Goal: Transaction & Acquisition: Purchase product/service

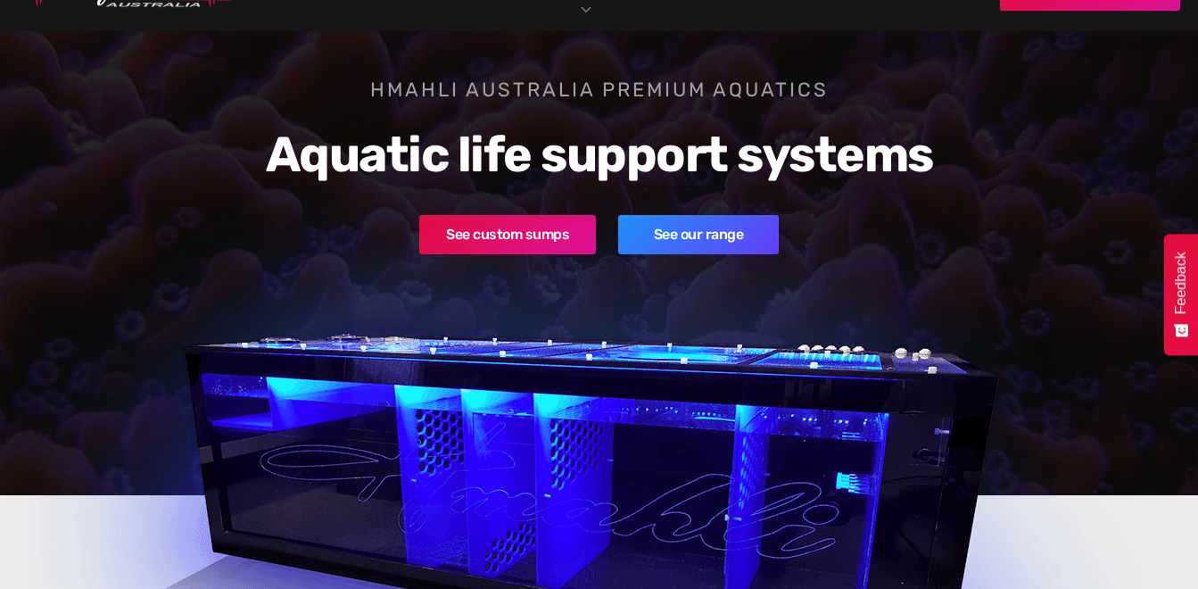
scroll to position [119, 0]
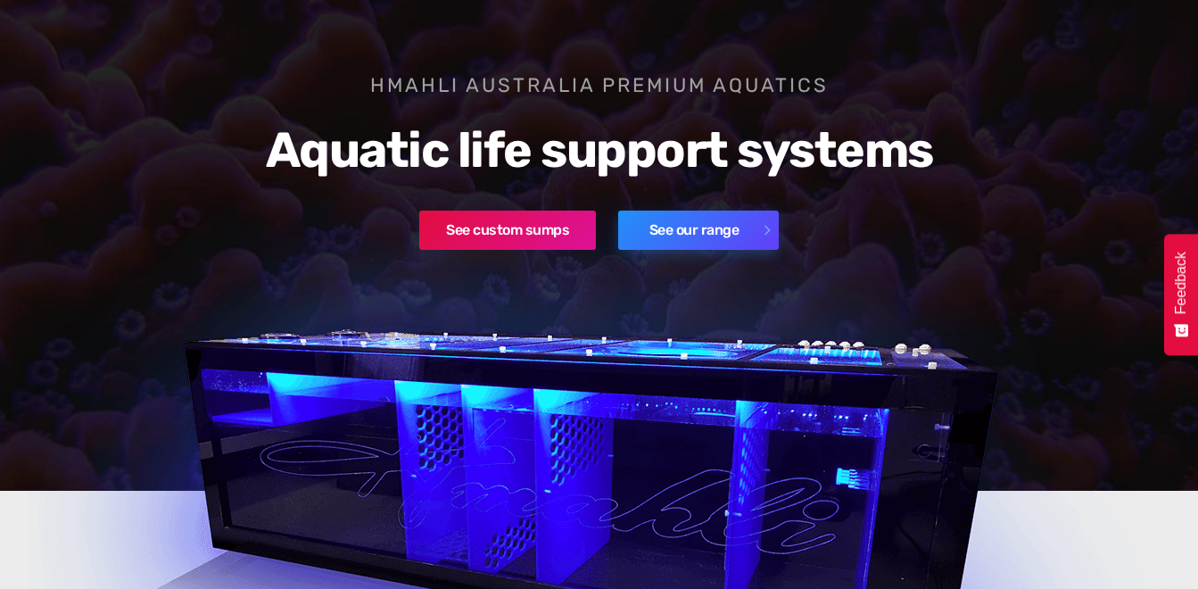
click at [677, 219] on link "See our range" at bounding box center [698, 230] width 161 height 39
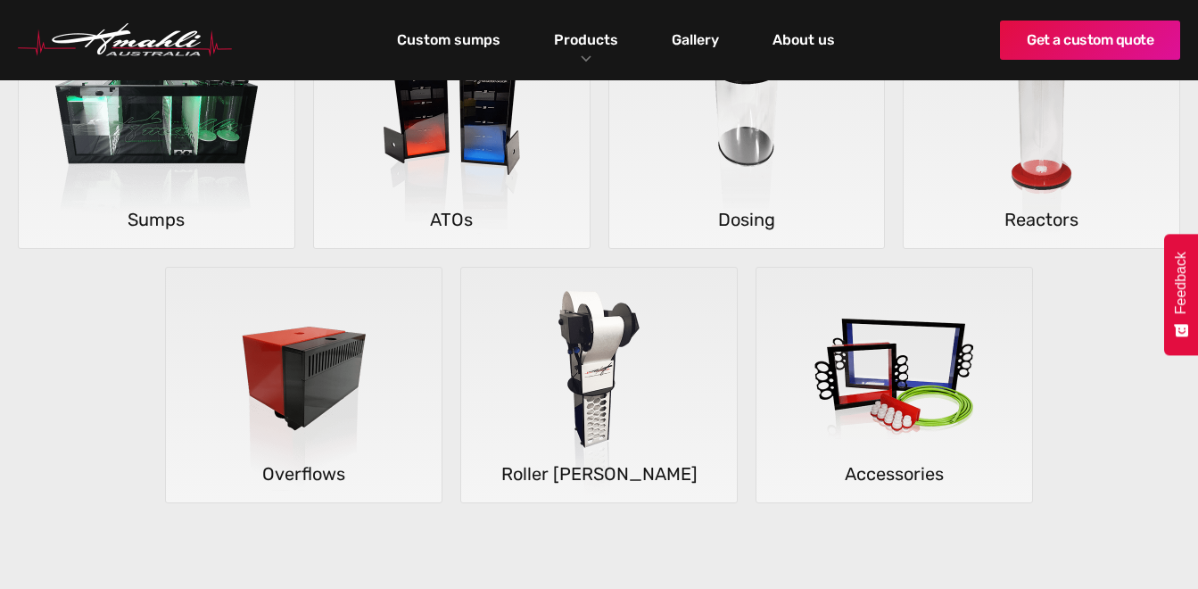
scroll to position [357, 0]
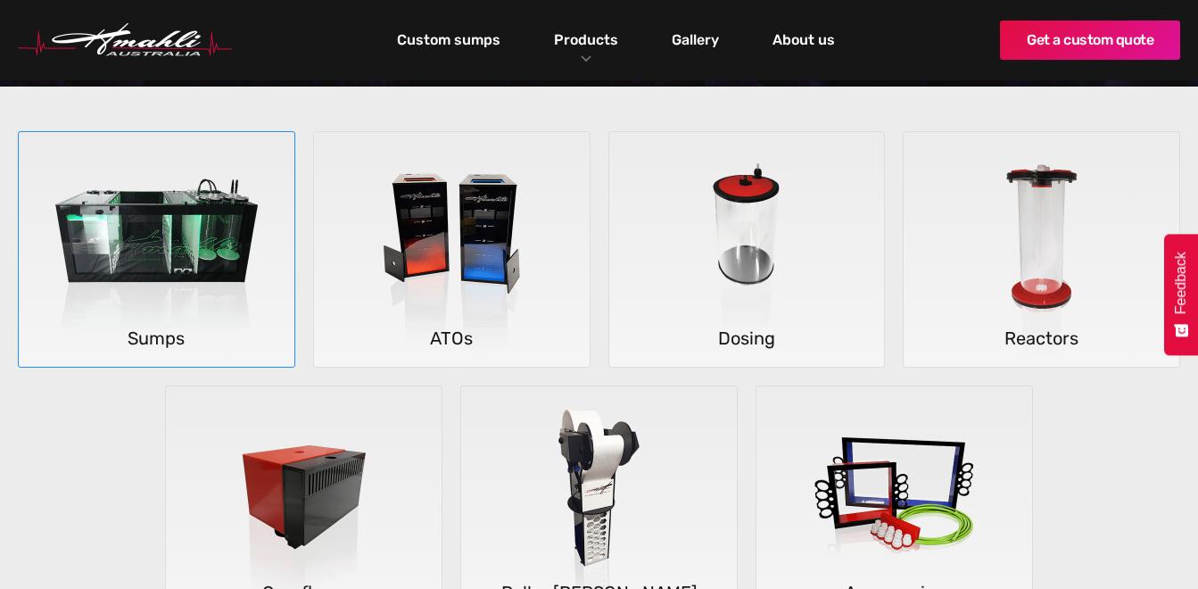
click at [120, 273] on img at bounding box center [156, 250] width 263 height 236
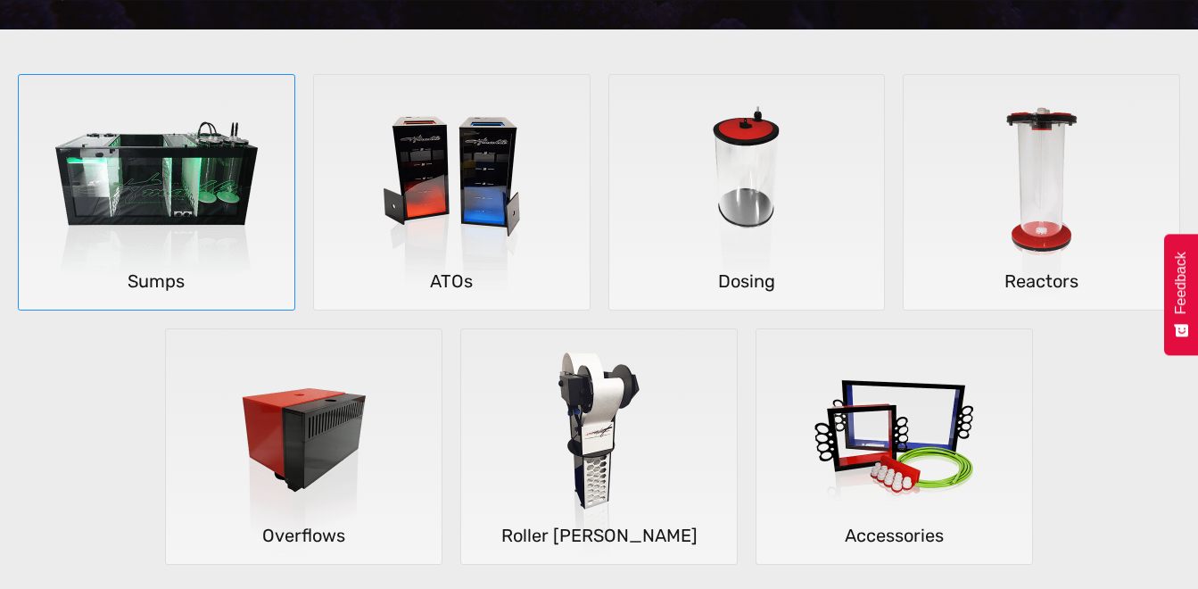
scroll to position [476, 0]
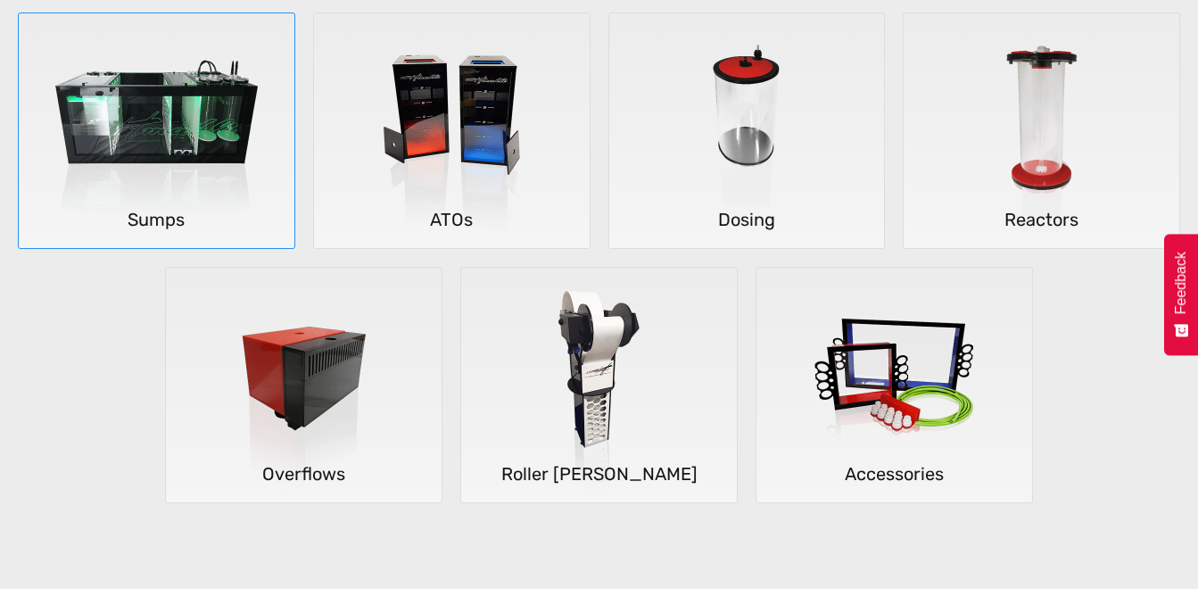
click at [154, 104] on img at bounding box center [156, 131] width 263 height 236
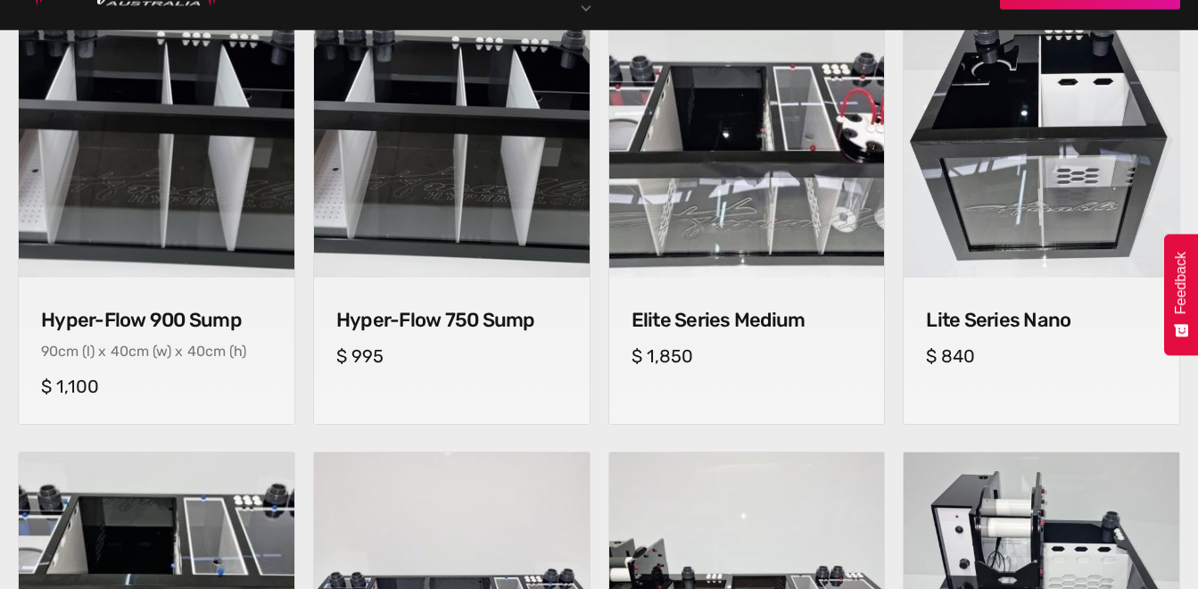
scroll to position [714, 0]
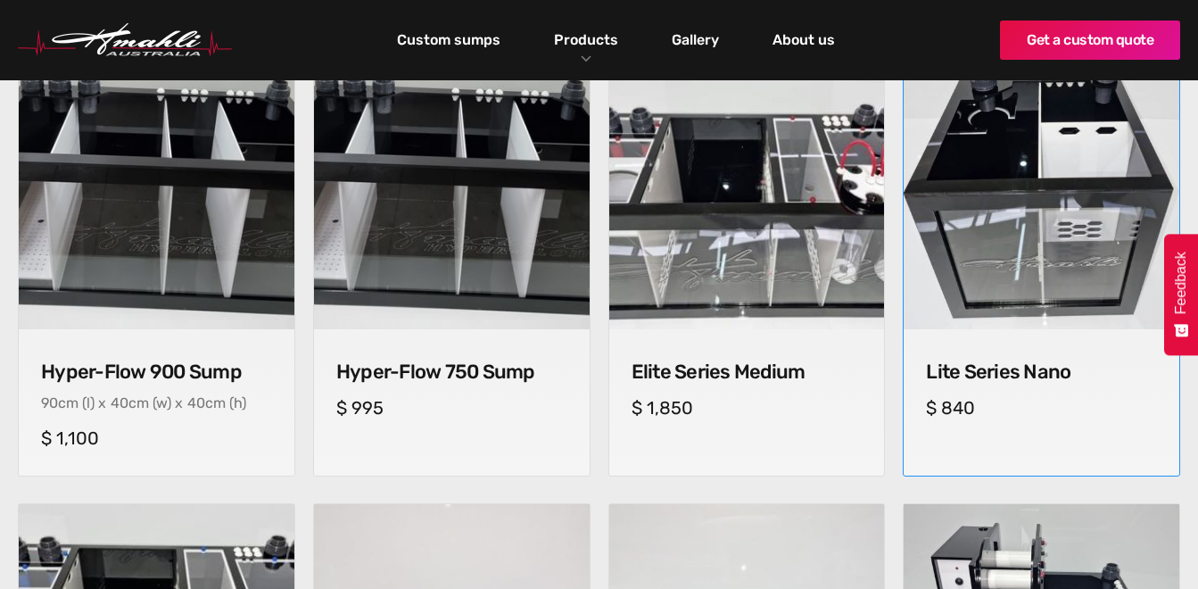
click at [1033, 200] on img at bounding box center [1042, 191] width 289 height 289
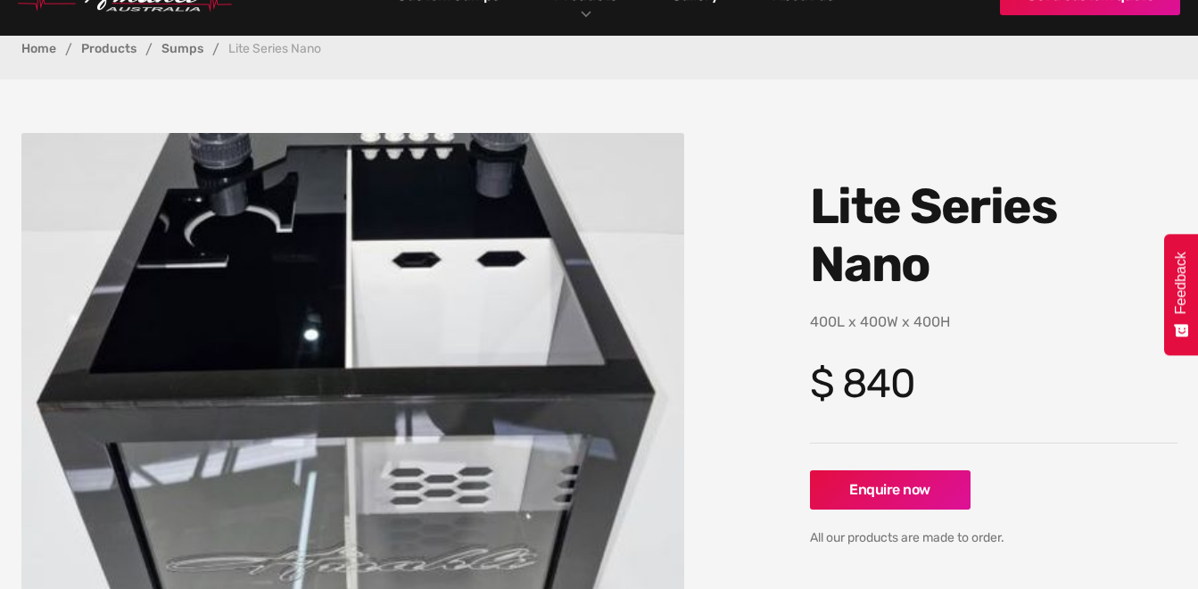
scroll to position [119, 0]
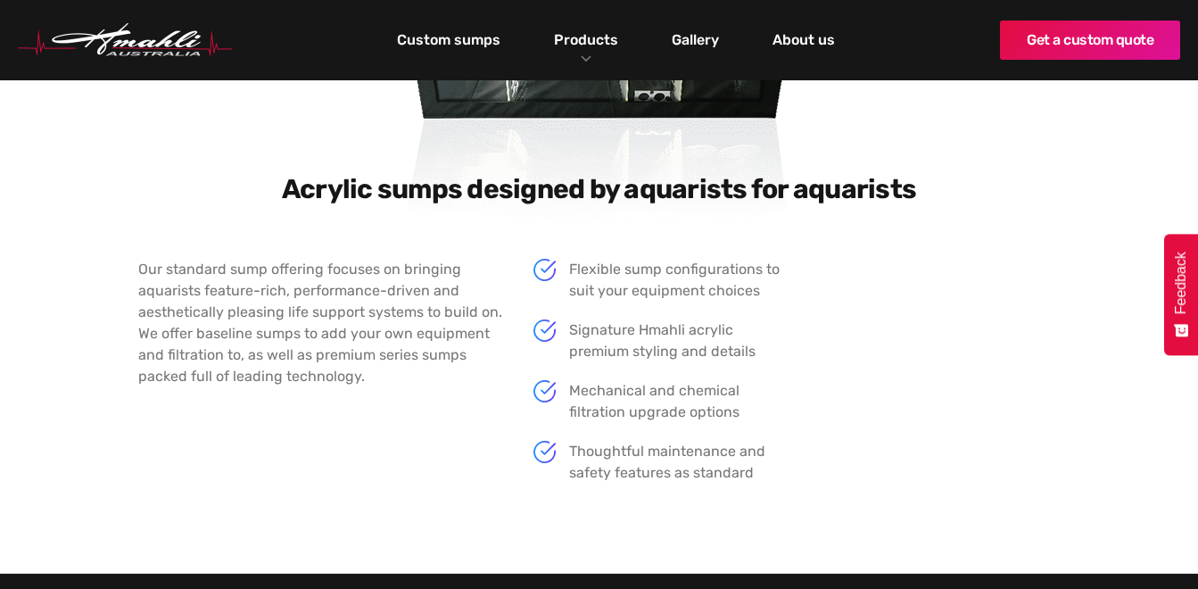
scroll to position [2260, 0]
